Goal: Find specific page/section: Find specific page/section

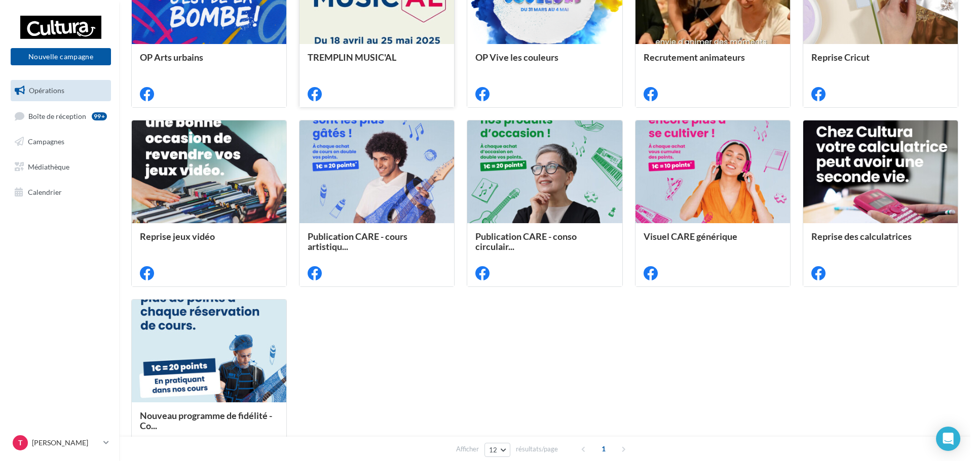
scroll to position [374, 0]
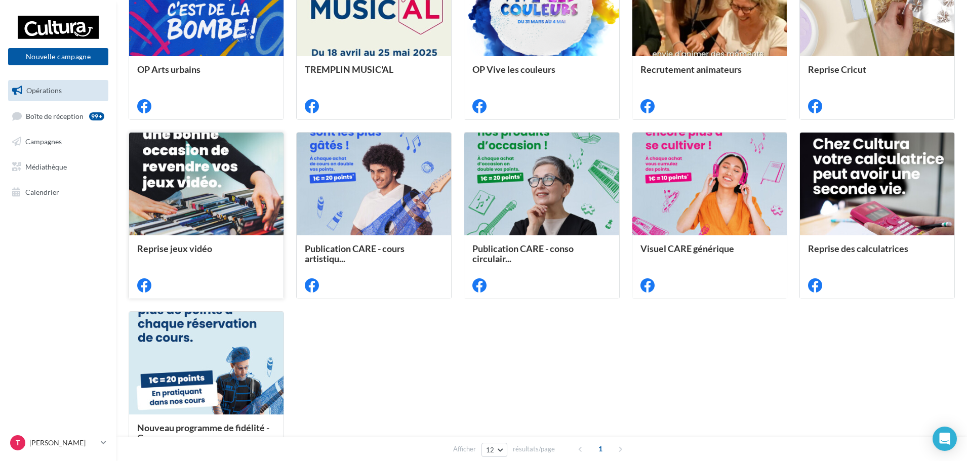
click at [190, 167] on div at bounding box center [206, 185] width 154 height 104
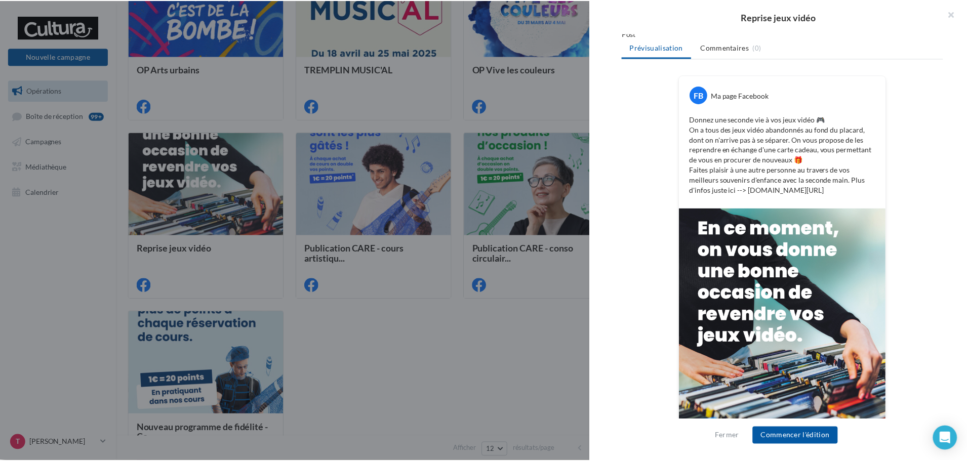
scroll to position [188, 0]
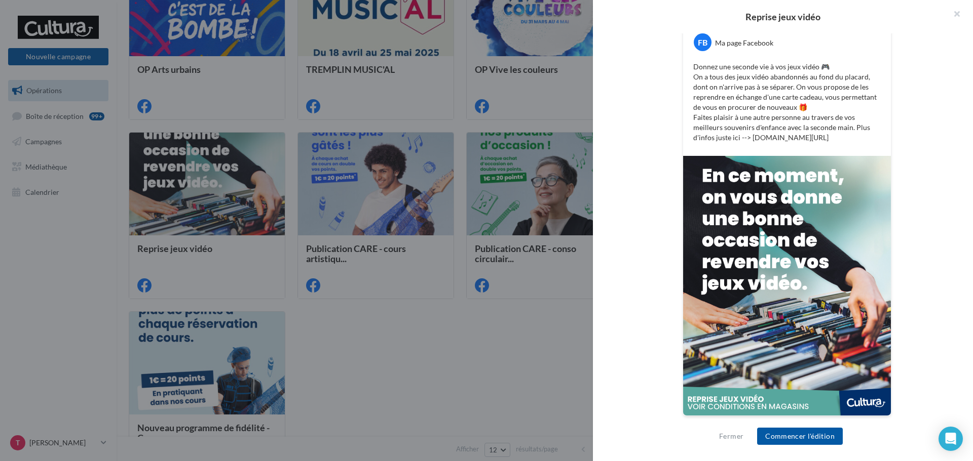
click at [523, 324] on div at bounding box center [486, 230] width 973 height 461
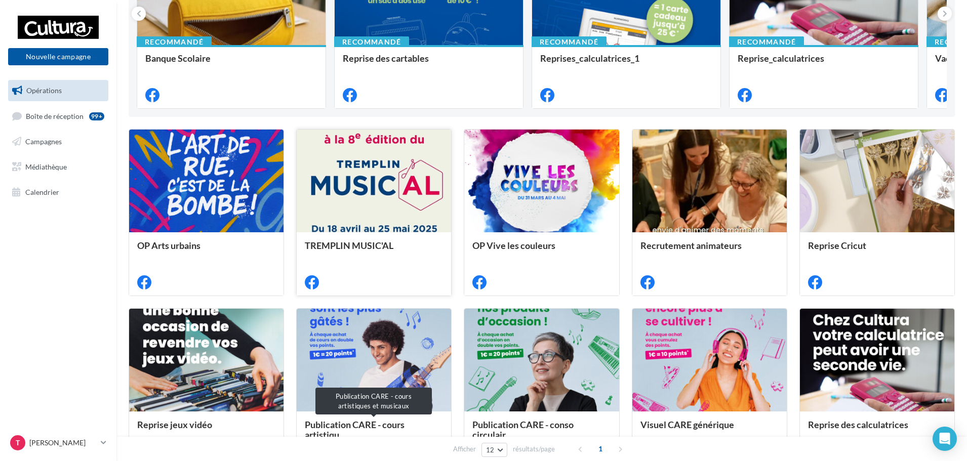
scroll to position [171, 0]
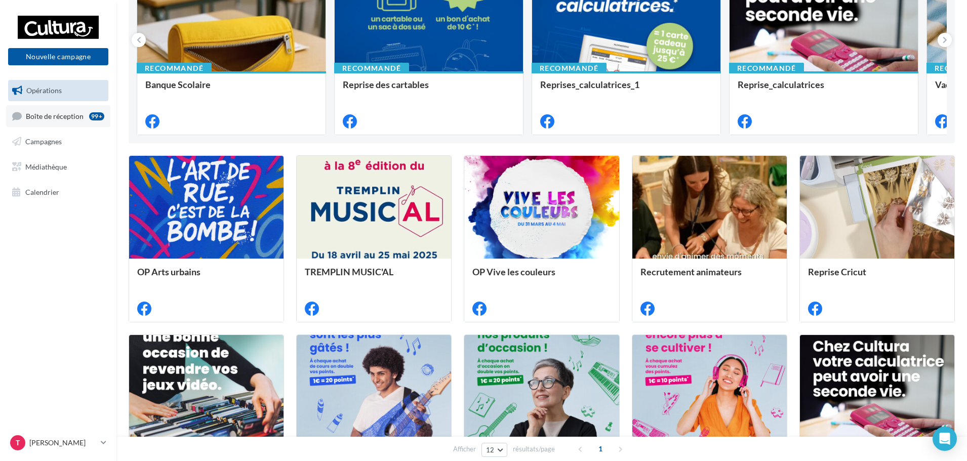
click at [38, 112] on span "Boîte de réception" at bounding box center [55, 115] width 58 height 9
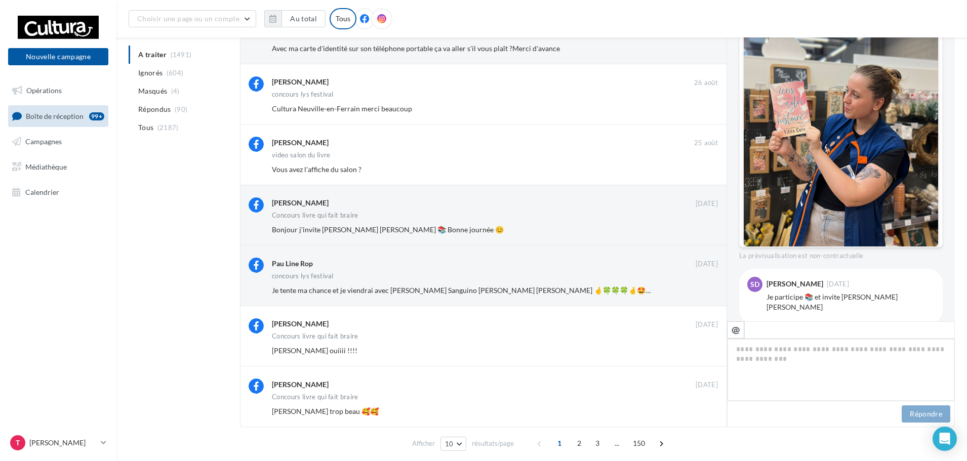
scroll to position [209, 0]
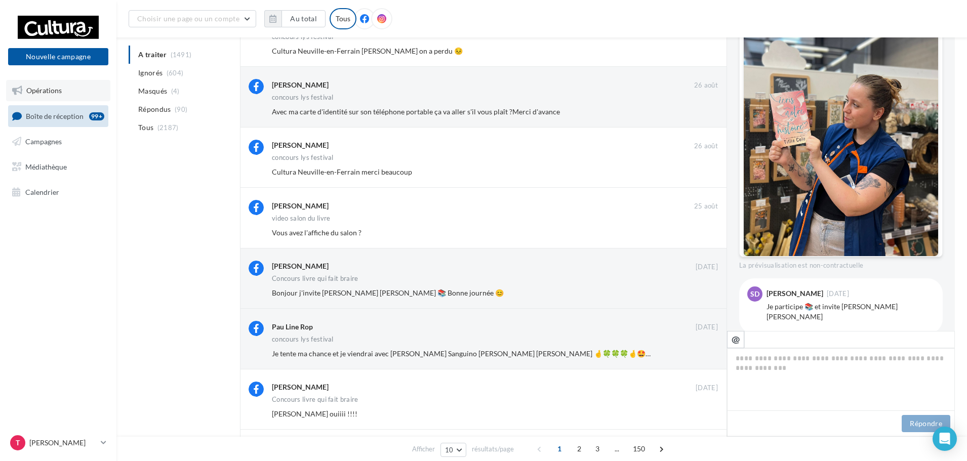
click at [45, 87] on span "Opérations" at bounding box center [43, 90] width 35 height 9
